Goal: Check status: Check status

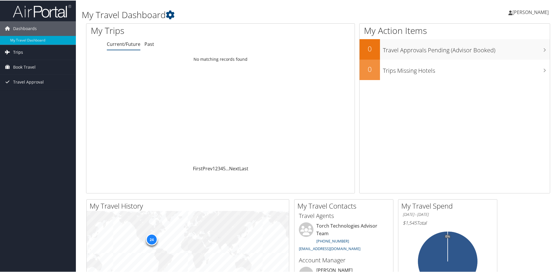
click at [17, 52] on span "Trips" at bounding box center [18, 51] width 10 height 15
click at [21, 70] on link "Past Trips" at bounding box center [38, 72] width 76 height 9
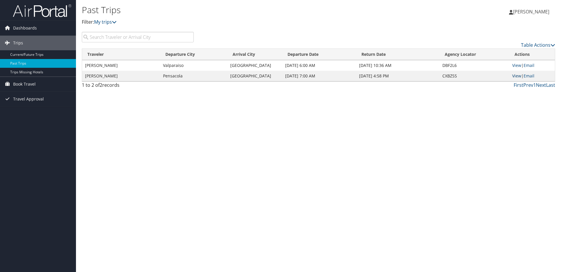
click at [515, 74] on link "View" at bounding box center [516, 76] width 9 height 6
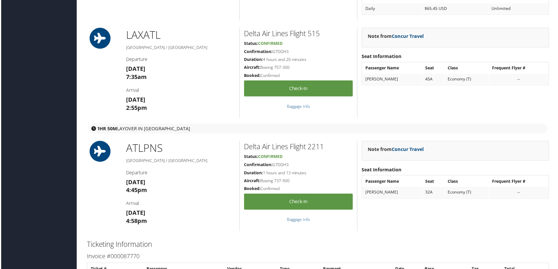
scroll to position [673, 0]
